Goal: Task Accomplishment & Management: Use online tool/utility

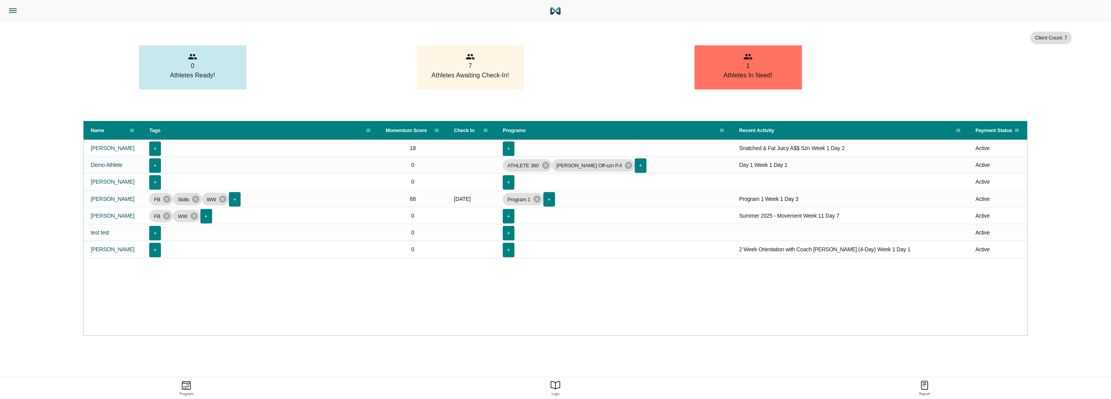
click at [12, 14] on icon "Menu" at bounding box center [13, 10] width 10 height 10
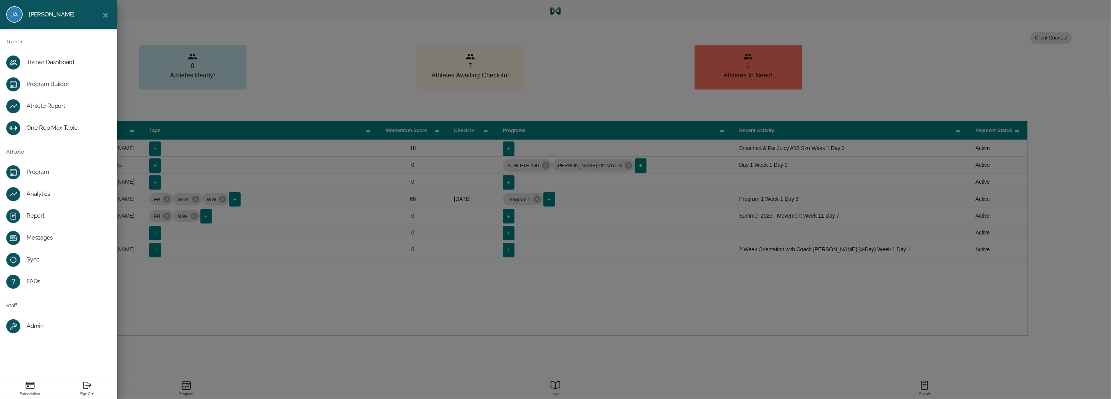
click at [56, 82] on div "Program Builder" at bounding box center [65, 84] width 77 height 8
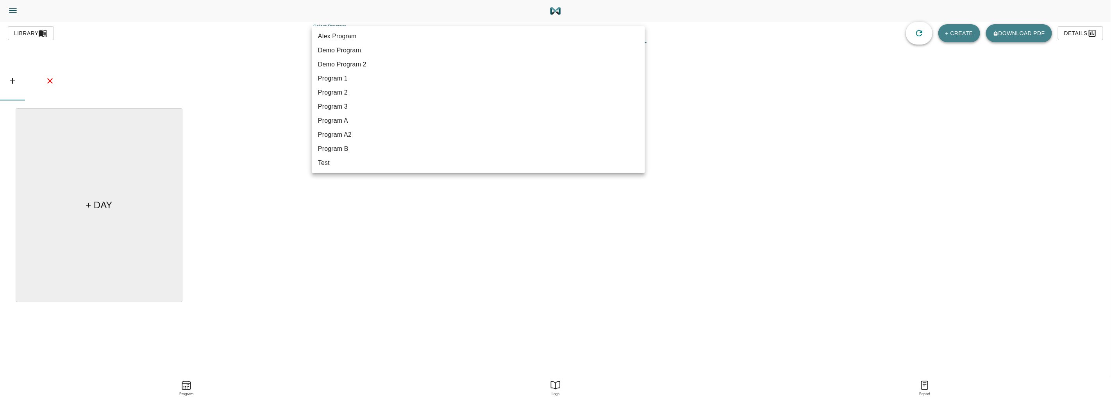
click at [358, 39] on body "Jason Lewis Trainer Trainer Dashboard Program Builder Athlete Report One Rep Ma…" at bounding box center [555, 221] width 1111 height 443
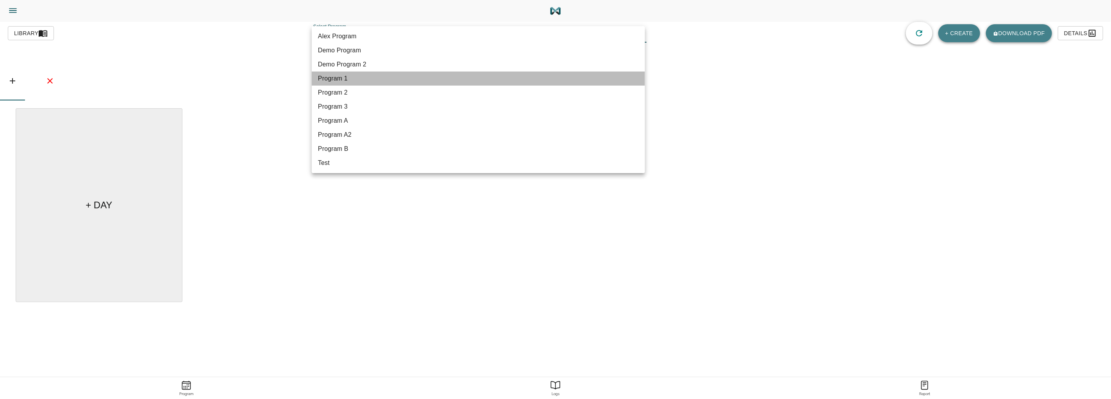
click at [354, 75] on li "Program 1" at bounding box center [478, 78] width 333 height 14
type input "486"
type input "Program 1"
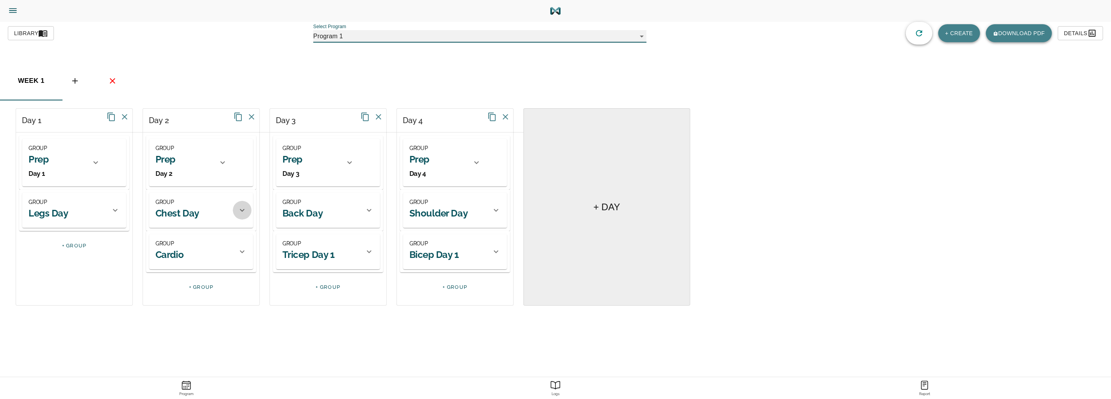
click at [241, 209] on icon at bounding box center [242, 209] width 9 height 9
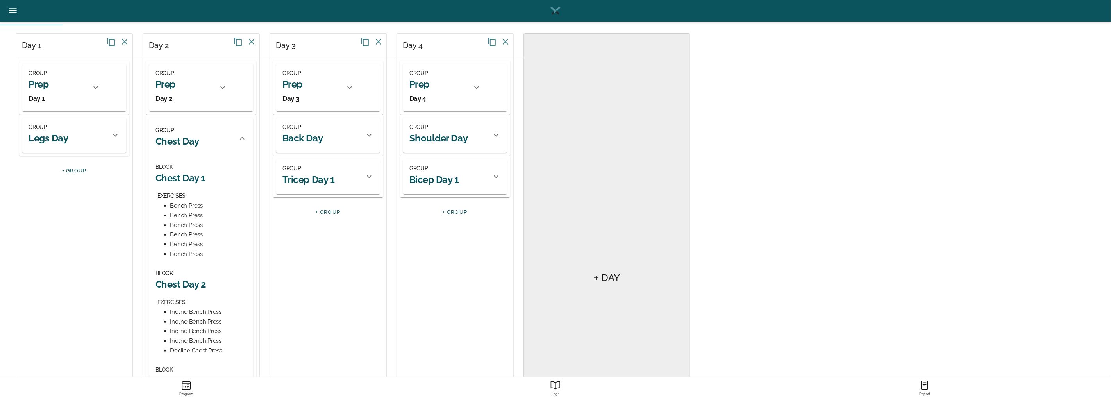
scroll to position [87, 0]
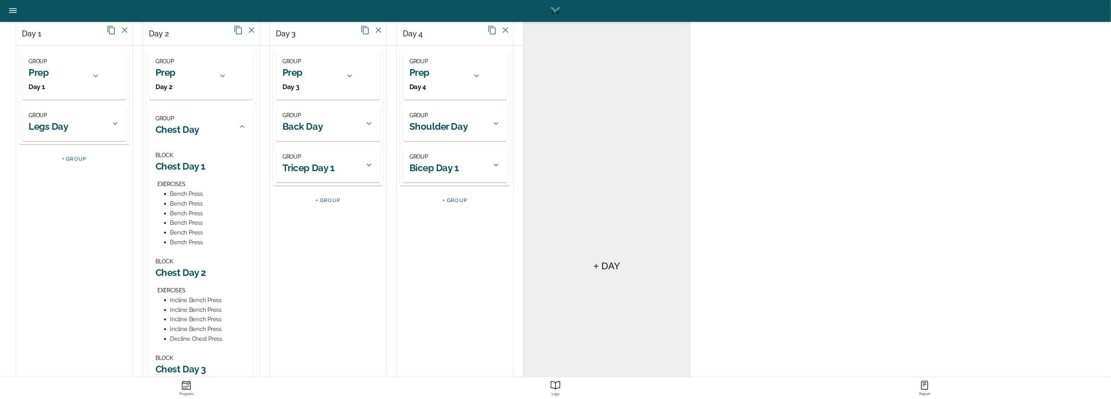
click at [368, 130] on div at bounding box center [369, 123] width 19 height 19
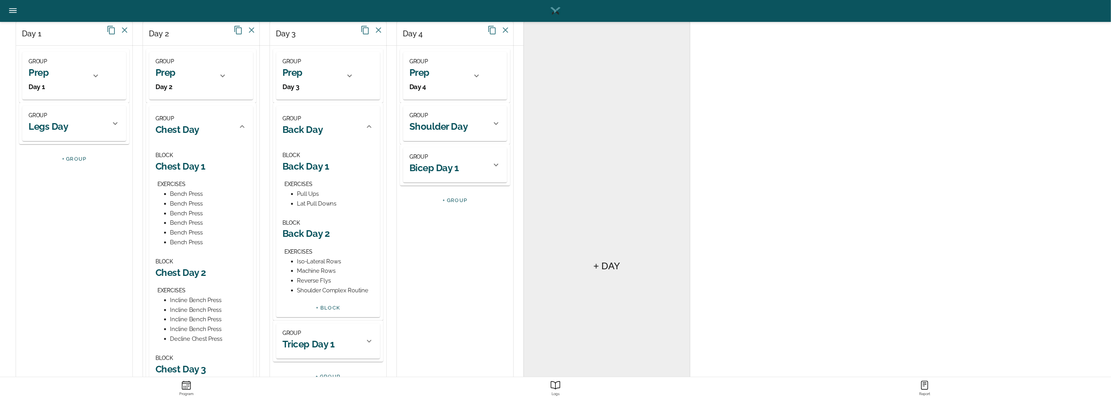
click at [114, 128] on icon at bounding box center [115, 123] width 9 height 9
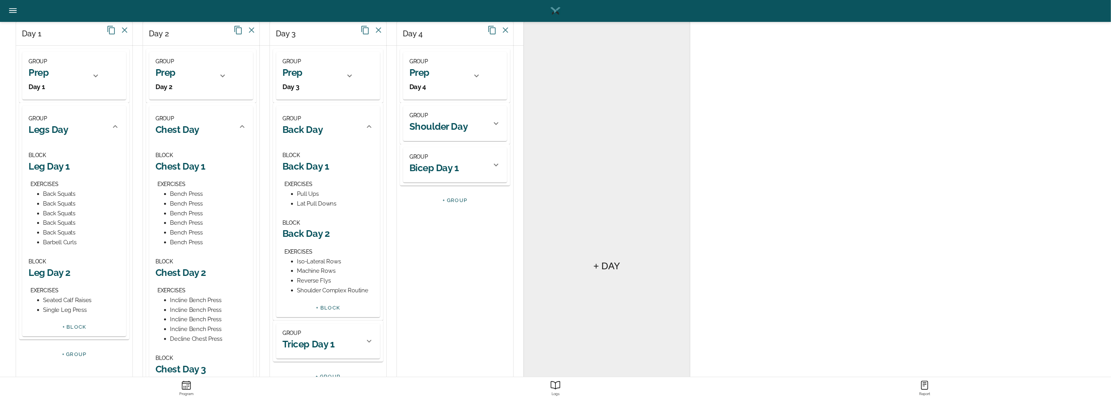
click at [56, 170] on h2 "Leg Day 1" at bounding box center [74, 166] width 91 height 12
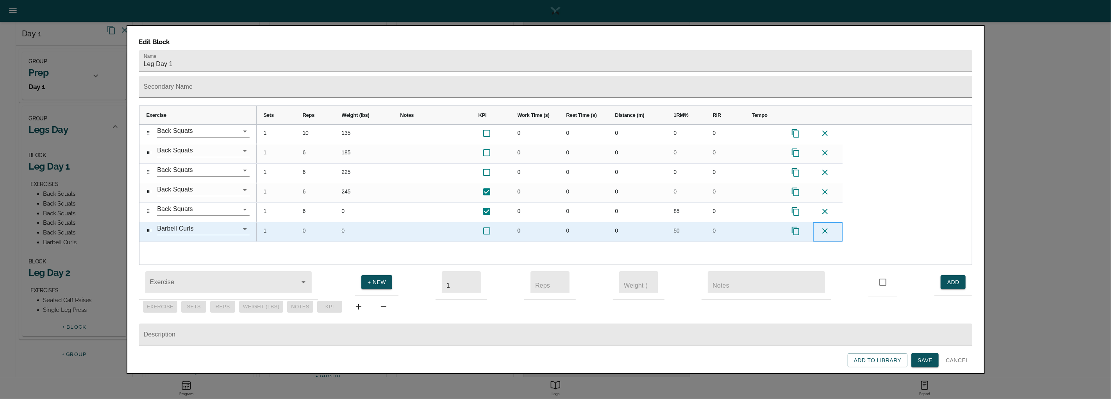
click at [826, 226] on icon at bounding box center [824, 230] width 9 height 9
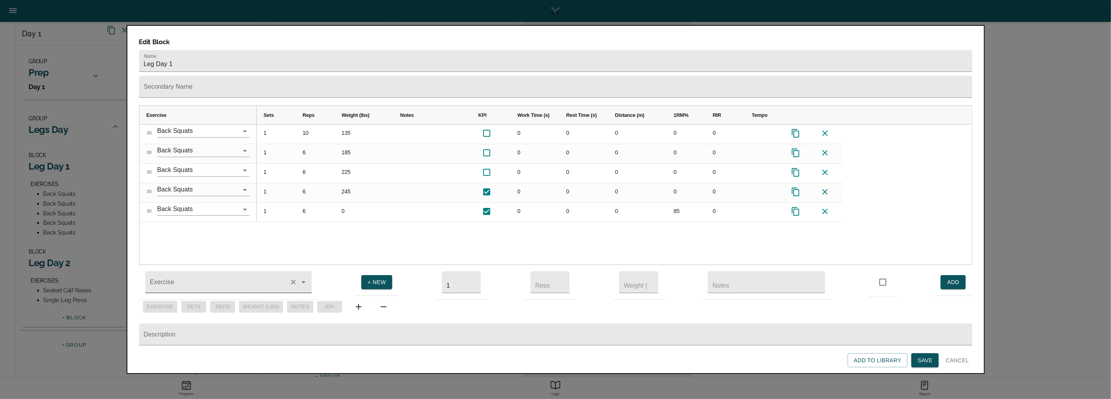
click at [216, 279] on input "Exercise" at bounding box center [217, 286] width 138 height 14
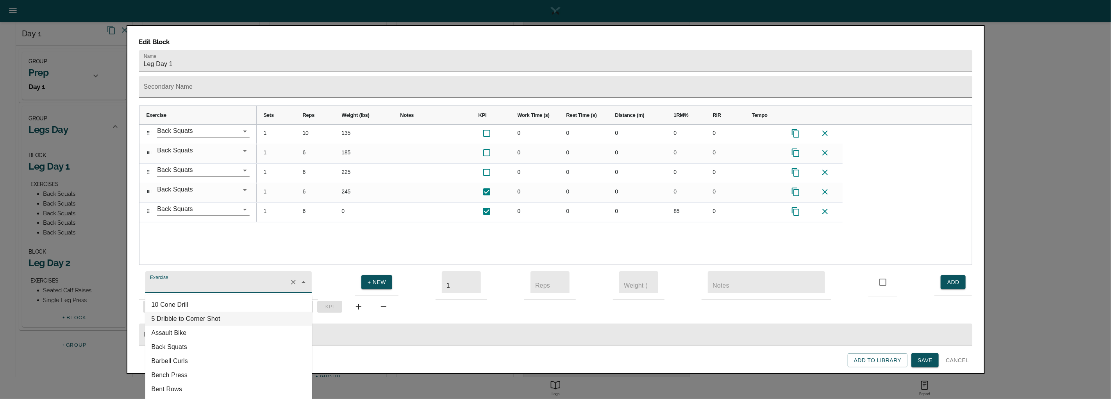
click at [170, 312] on li "5 Dribble to Corner Shot" at bounding box center [228, 319] width 167 height 14
type input "5 Dribble to Corner Shot"
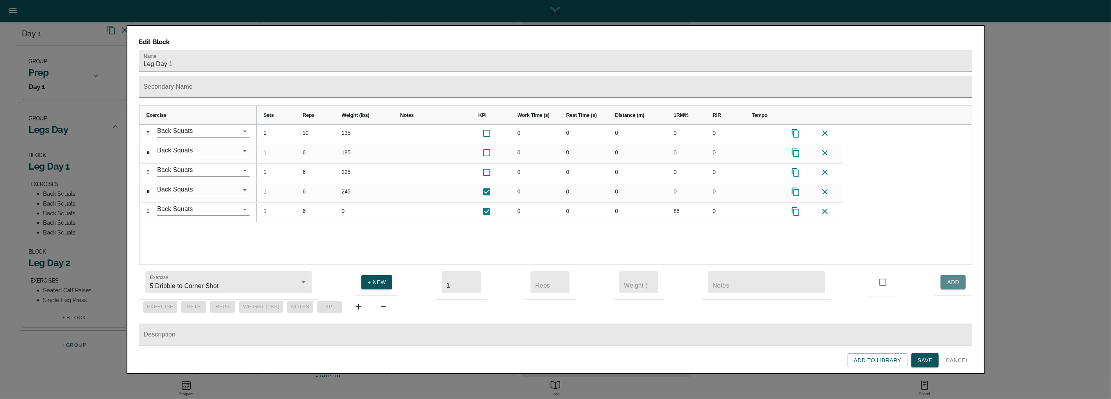
click at [951, 277] on span "ADD" at bounding box center [953, 282] width 13 height 10
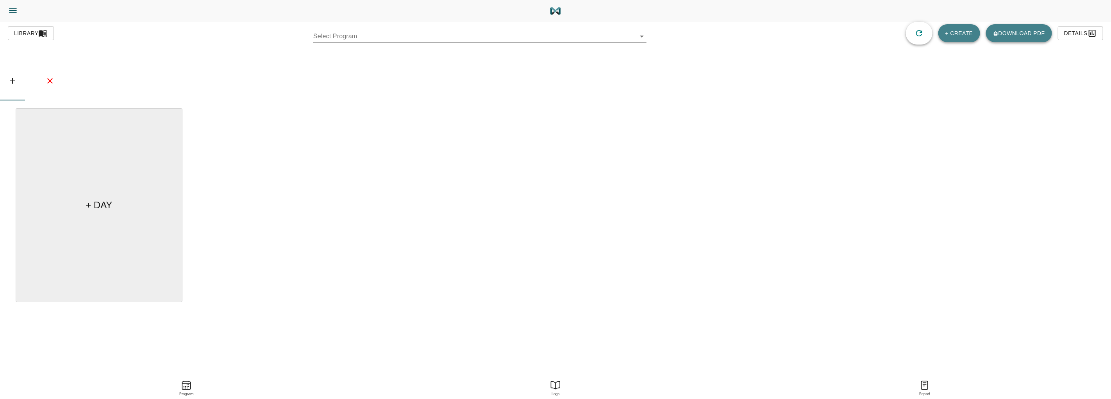
click at [393, 35] on body "Jason Lewis Trainer Trainer Dashboard Program Builder Athlete Report One Rep Ma…" at bounding box center [555, 221] width 1111 height 443
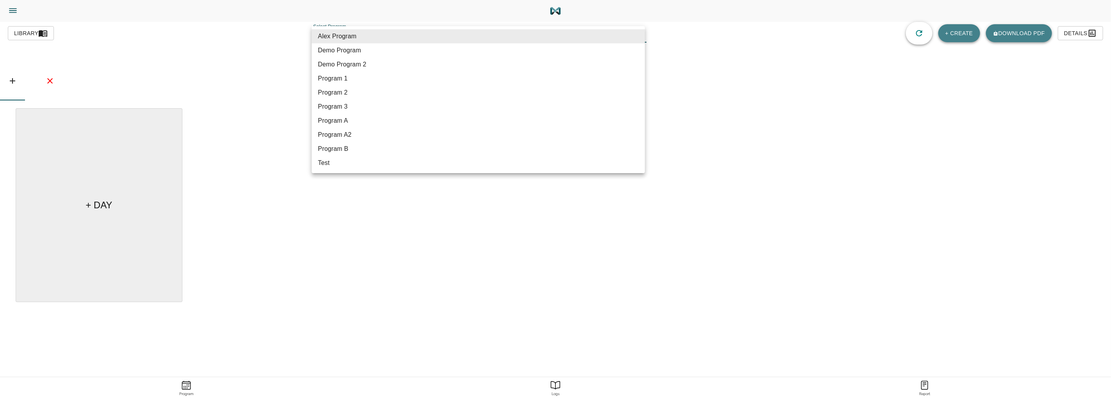
click at [267, 55] on div at bounding box center [555, 199] width 1111 height 399
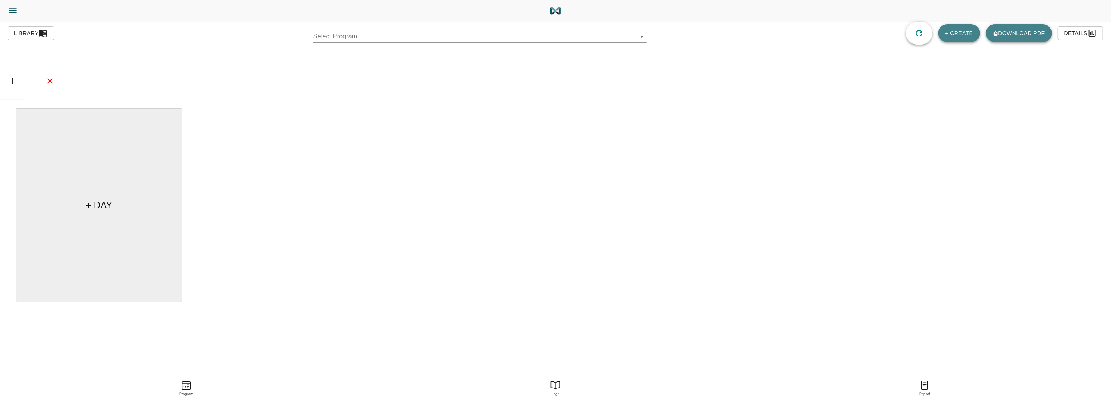
click at [538, 161] on div "+ DAY" at bounding box center [556, 208] width 1080 height 200
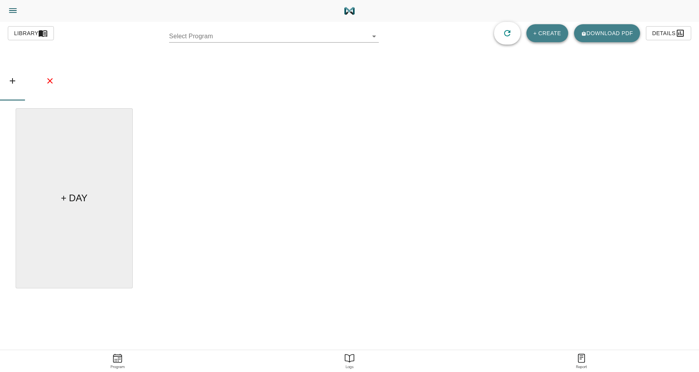
click at [234, 89] on div "basic tabs example" at bounding box center [349, 80] width 699 height 39
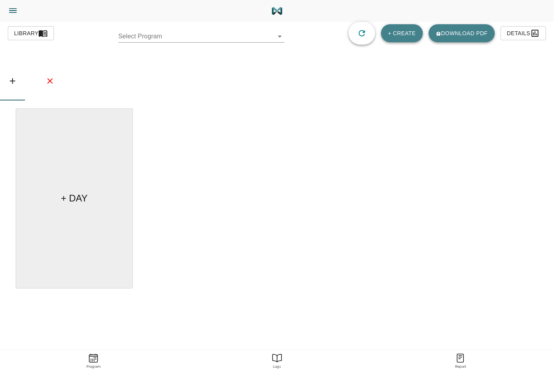
click at [379, 130] on div "+ DAY" at bounding box center [277, 201] width 522 height 186
click at [16, 14] on icon "Menu" at bounding box center [13, 10] width 10 height 10
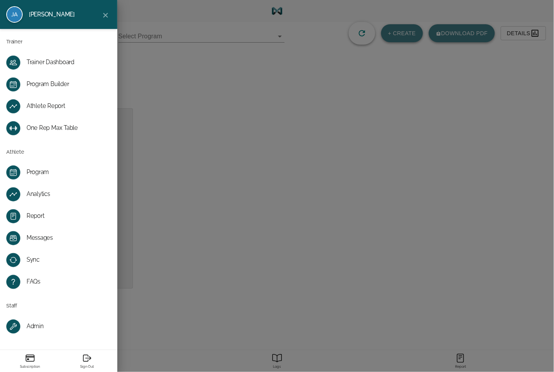
click at [58, 88] on div "Program Builder" at bounding box center [65, 84] width 77 height 8
click at [103, 15] on icon "Close" at bounding box center [105, 15] width 9 height 9
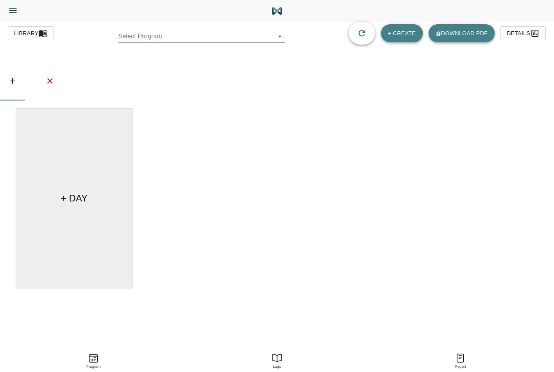
click at [237, 37] on body "Jason Lewis Trainer Trainer Dashboard Program Builder Athlete Report One Rep Ma…" at bounding box center [277, 207] width 554 height 415
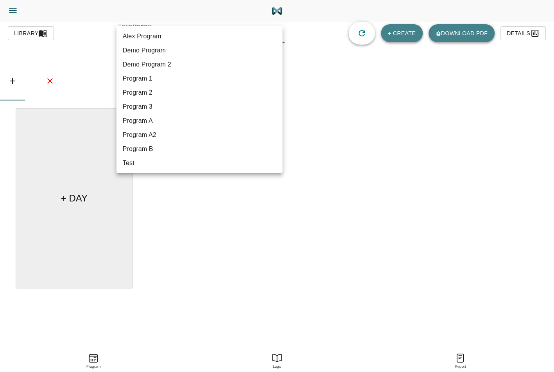
click at [157, 77] on li "Program 1" at bounding box center [199, 78] width 166 height 14
type input "486"
type input "Program 1"
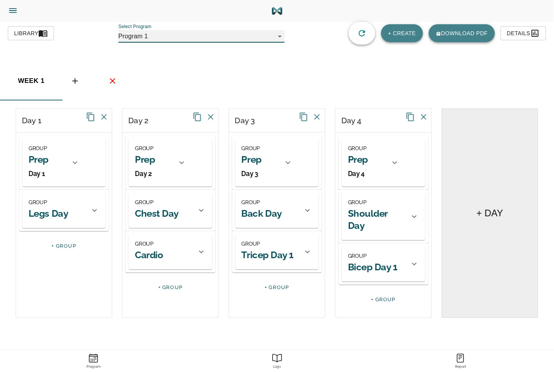
click at [96, 212] on icon at bounding box center [94, 209] width 9 height 9
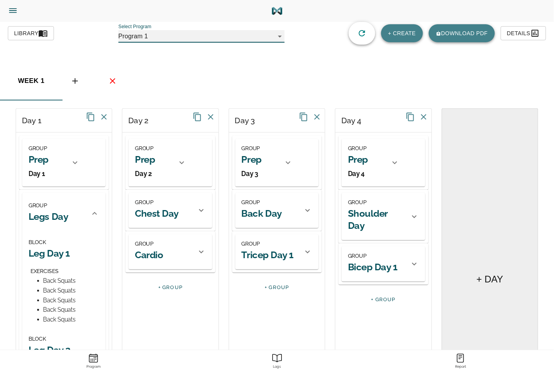
click at [57, 257] on h2 "Leg Day 1" at bounding box center [64, 253] width 71 height 12
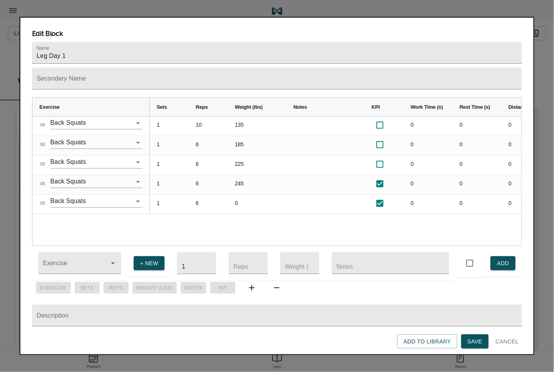
click at [90, 263] on input "Exercise" at bounding box center [68, 266] width 55 height 14
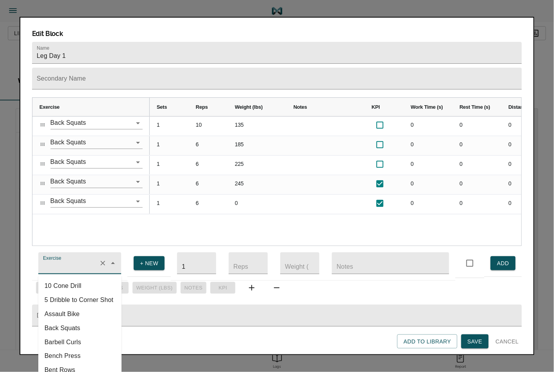
click at [75, 310] on li "Assault Bike" at bounding box center [79, 314] width 83 height 14
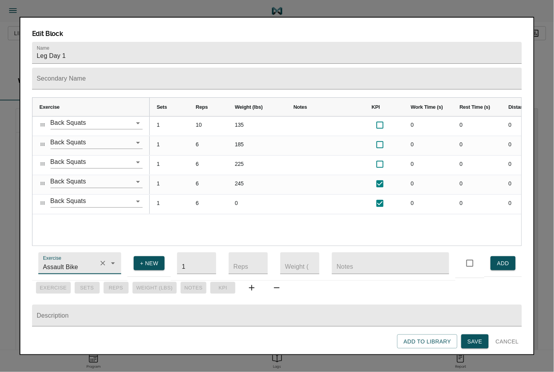
click at [505, 258] on span "ADD" at bounding box center [503, 263] width 13 height 10
click at [81, 262] on input "Assault Bike" at bounding box center [68, 266] width 55 height 14
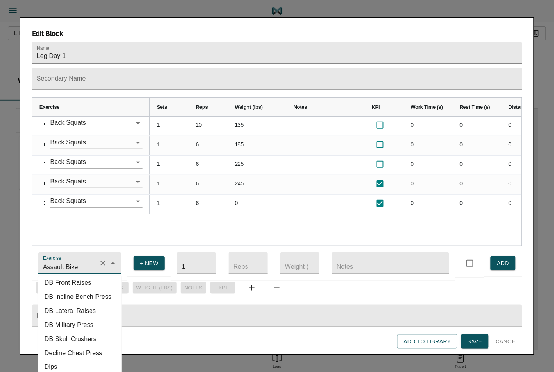
scroll to position [130, 0]
click at [81, 317] on li "DB Military Press" at bounding box center [79, 324] width 83 height 14
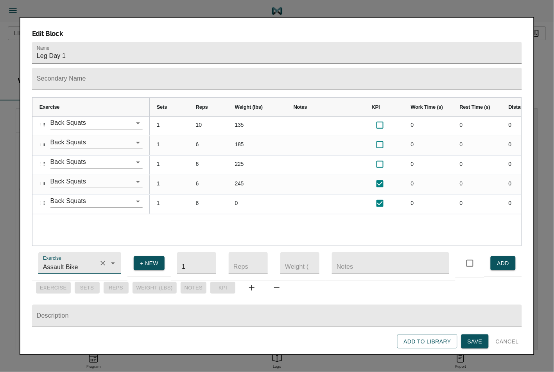
type input "DB Military Press"
click at [256, 259] on input "number" at bounding box center [248, 263] width 39 height 22
type input "55"
click at [499, 259] on span "ADD" at bounding box center [503, 263] width 13 height 10
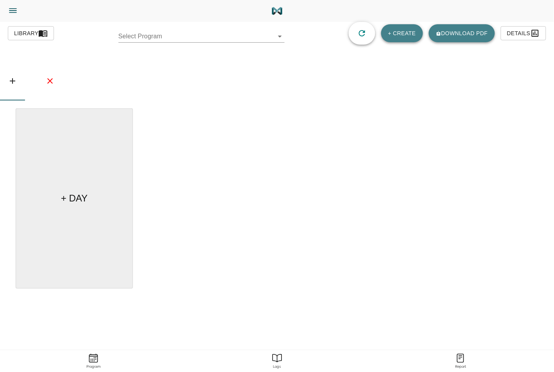
click at [368, 130] on div "+ DAY" at bounding box center [277, 201] width 522 height 186
click at [213, 32] on body "[PERSON_NAME] Trainer Trainer Dashboard Program Builder Athlete Report One Rep …" at bounding box center [277, 207] width 554 height 415
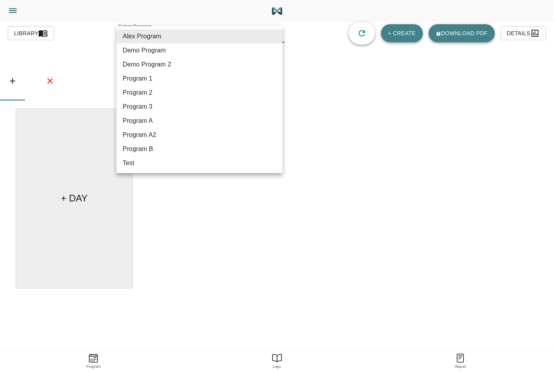
click at [161, 111] on li "Program 3" at bounding box center [199, 107] width 166 height 14
type input "587"
type input "Program 3"
checkbox input "true"
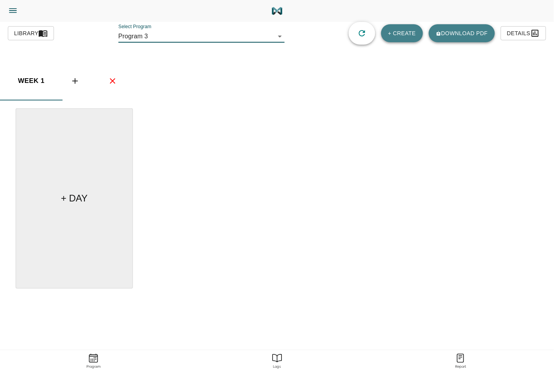
click at [208, 40] on body "Jason Lewis Trainer Trainer Dashboard Program Builder Athlete Report One Rep Ma…" at bounding box center [277, 207] width 554 height 415
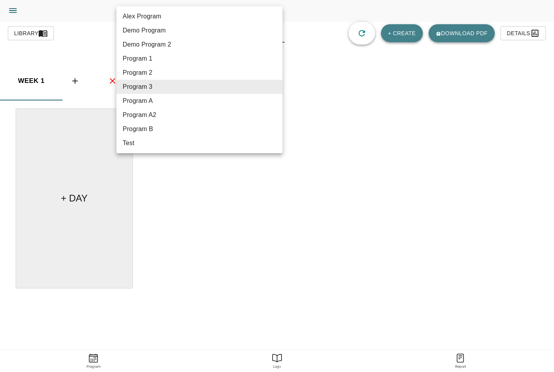
click at [155, 104] on li "Program A" at bounding box center [199, 101] width 166 height 14
type input "582"
type input "Program A"
checkbox input "false"
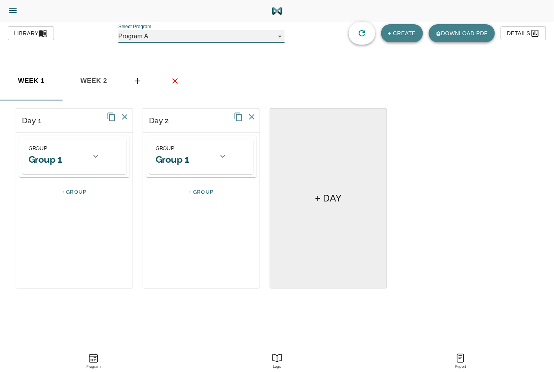
click at [94, 166] on div "GROUP Group 1" at bounding box center [64, 156] width 84 height 35
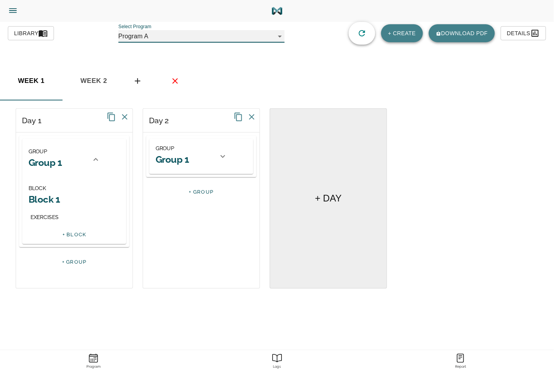
click at [44, 202] on h2 "Block 1" at bounding box center [74, 199] width 91 height 12
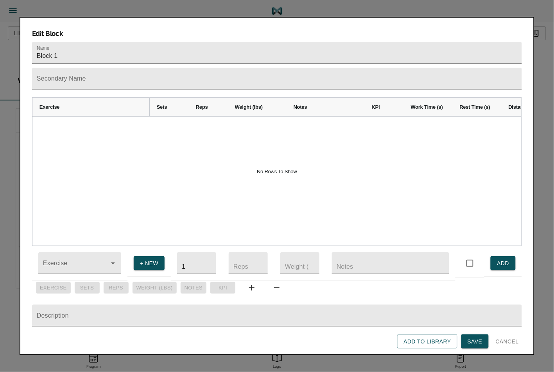
click at [90, 273] on td "Exercise" at bounding box center [80, 263] width 96 height 35
click at [89, 262] on input "Exercise" at bounding box center [68, 266] width 55 height 14
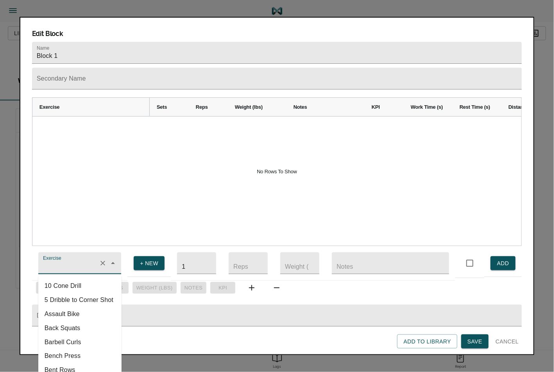
click at [75, 321] on li "Back Squats" at bounding box center [79, 328] width 83 height 14
type input "Back Squats"
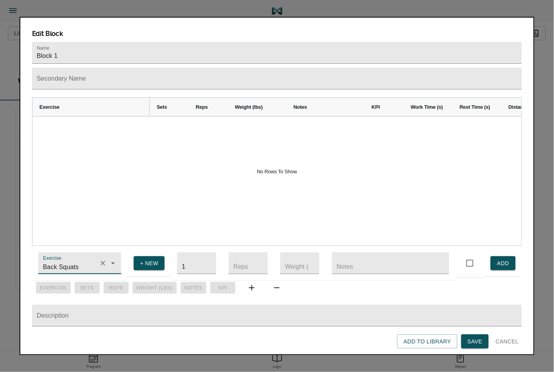
click at [495, 259] on button "ADD" at bounding box center [502, 263] width 25 height 14
click at [501, 258] on span "ADD" at bounding box center [503, 263] width 13 height 10
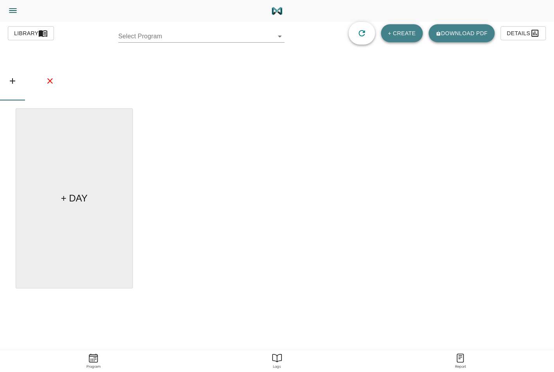
click at [314, 132] on div "+ DAY" at bounding box center [277, 201] width 522 height 186
